Goal: Information Seeking & Learning: Learn about a topic

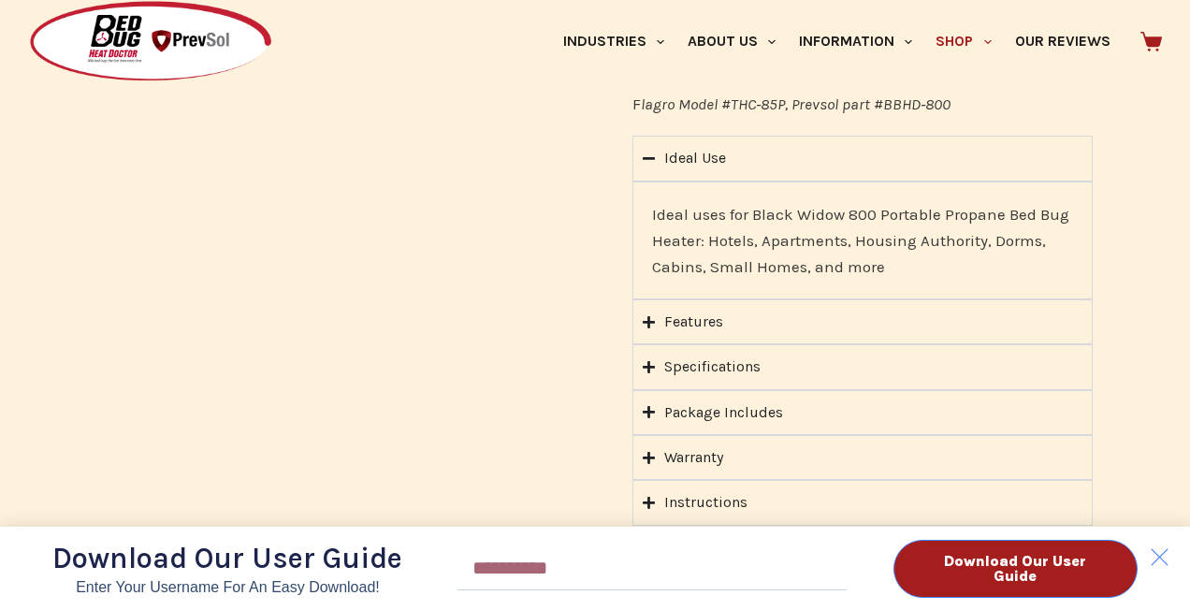
scroll to position [1963, 0]
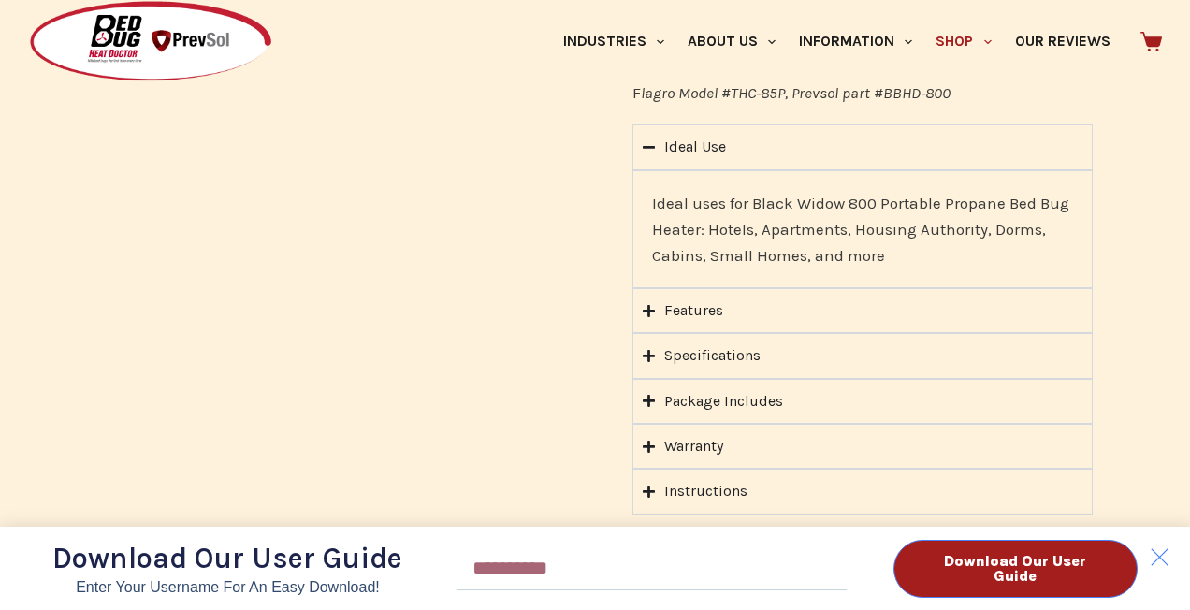
click at [719, 353] on div "Download Our User Guide Enter Your Username for an Easy Download! Email Downloa…" at bounding box center [595, 305] width 1190 height 610
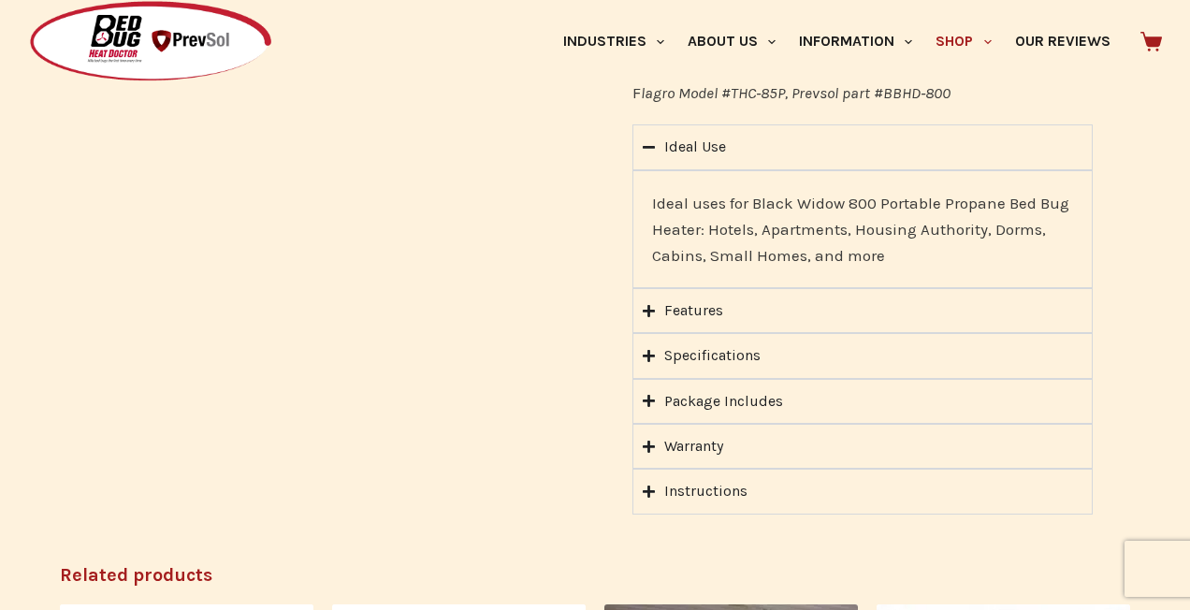
click at [655, 351] on summary "Specifications" at bounding box center [862, 355] width 460 height 45
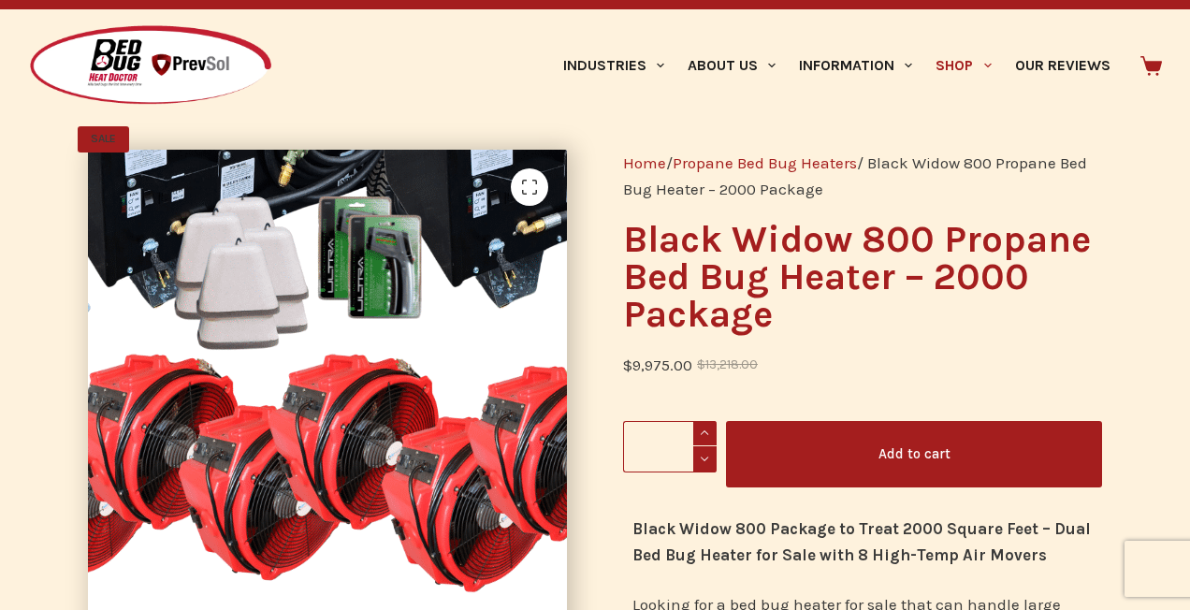
scroll to position [36, 0]
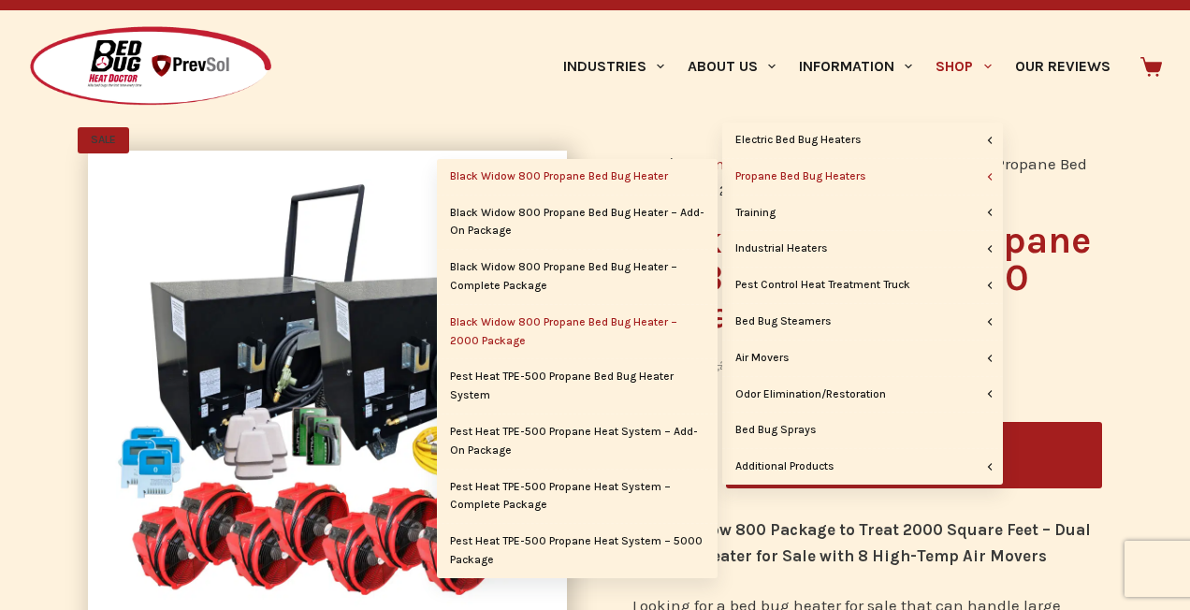
click at [625, 176] on link "Black Widow 800 Propane Bed Bug Heater" at bounding box center [577, 177] width 281 height 36
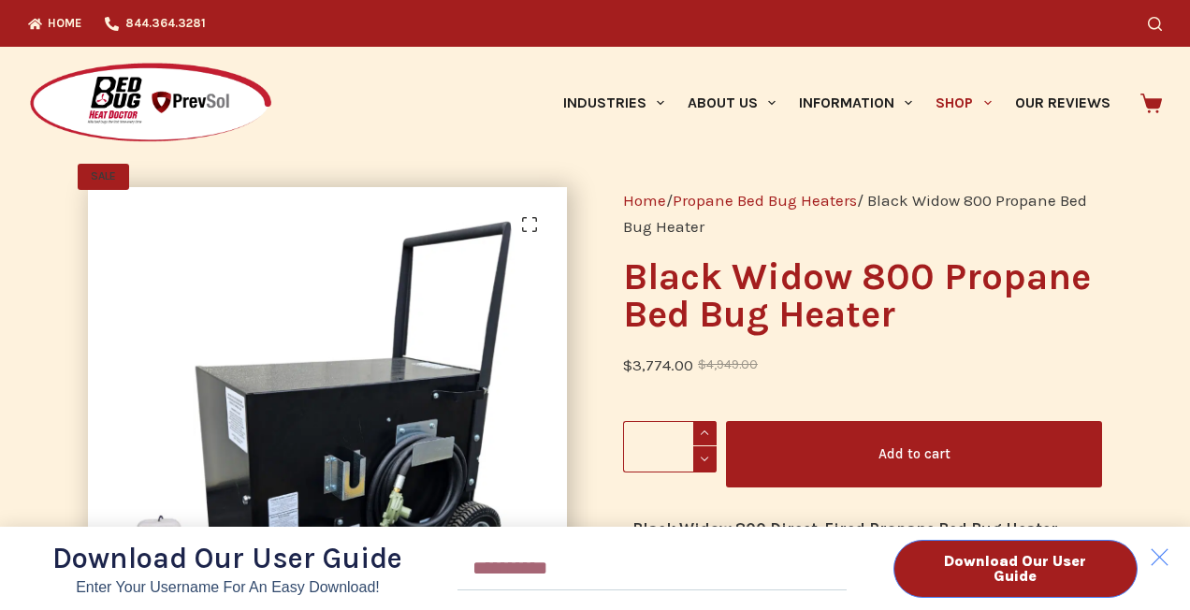
click at [953, 102] on div "Download Our User Guide Enter Your Username for an Easy Download! Email Downloa…" at bounding box center [595, 305] width 1190 height 610
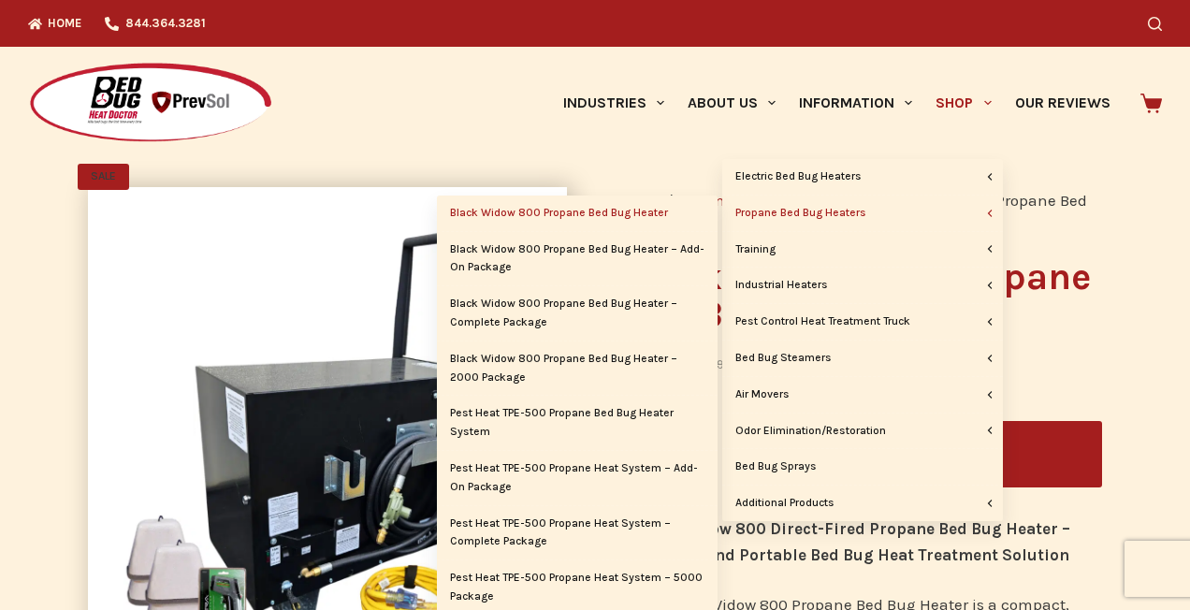
click at [802, 214] on link "Propane Bed Bug Heaters" at bounding box center [862, 214] width 281 height 36
